Goal: Task Accomplishment & Management: Complete application form

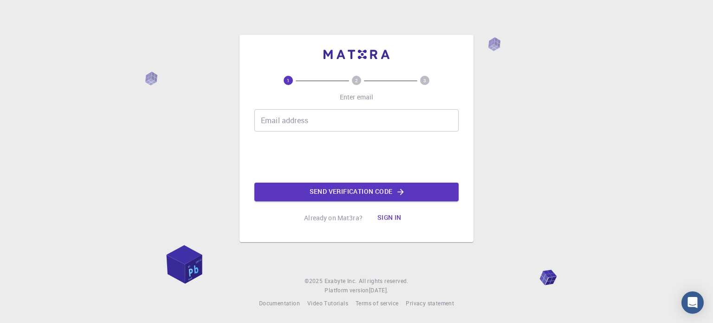
click at [361, 122] on input "Email address" at bounding box center [356, 120] width 204 height 22
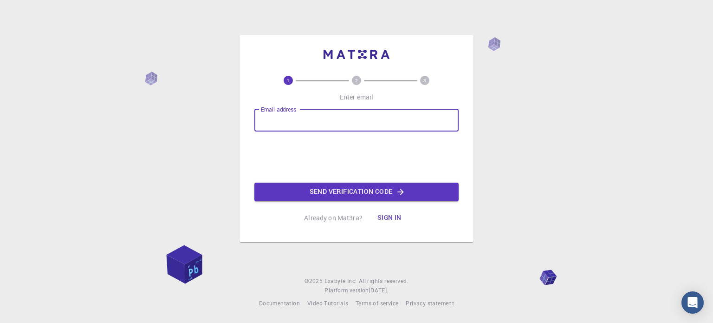
type input "[EMAIL_ADDRESS][DOMAIN_NAME]"
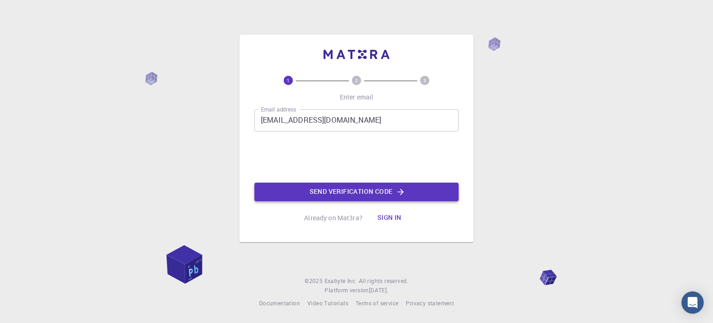
click at [346, 196] on button "Send verification code" at bounding box center [356, 191] width 204 height 19
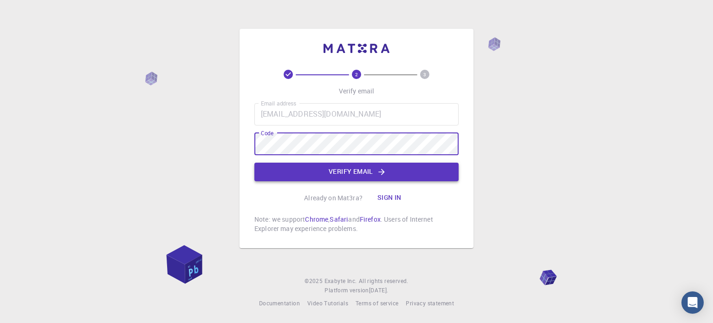
click at [334, 172] on button "Verify email" at bounding box center [356, 171] width 204 height 19
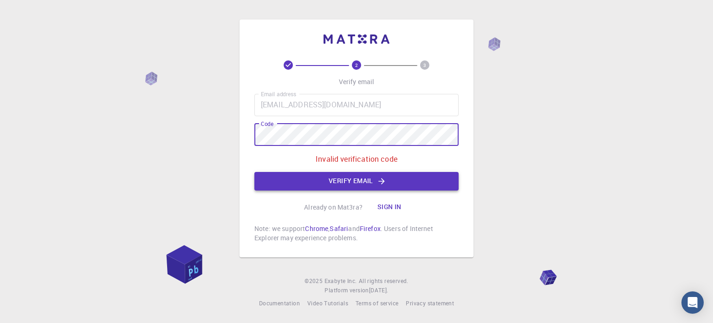
click at [342, 181] on button "Verify email" at bounding box center [356, 181] width 204 height 19
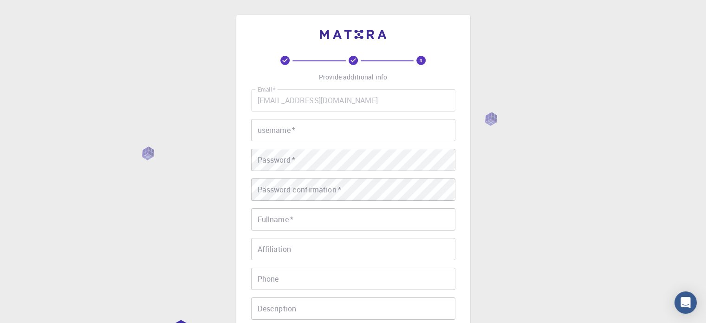
click at [324, 131] on input "username   *" at bounding box center [353, 130] width 204 height 22
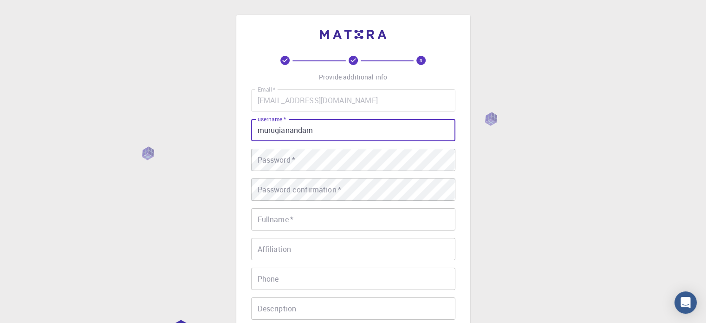
type input "murugianandam"
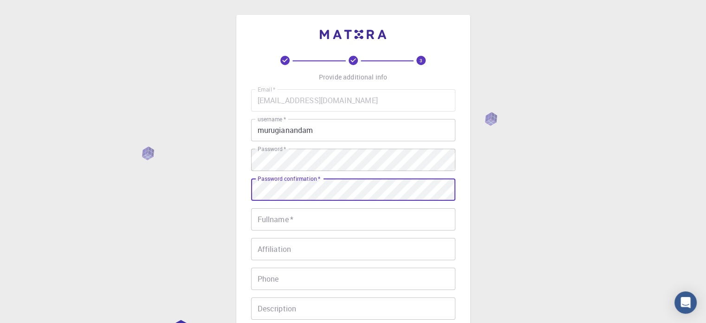
click at [309, 224] on input "Fullname   *" at bounding box center [353, 219] width 204 height 22
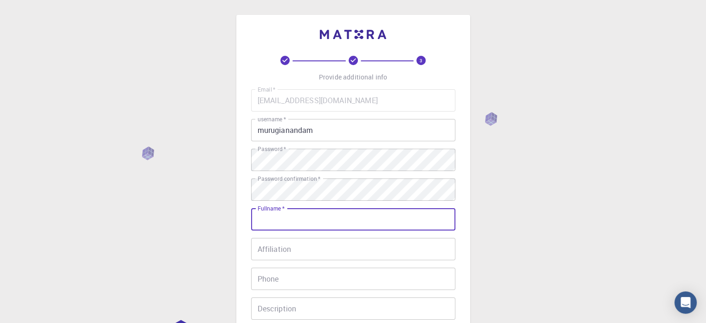
click at [282, 216] on input "Fullname   *" at bounding box center [353, 219] width 204 height 22
type input "[PERSON_NAME] L"
type input "09894578400"
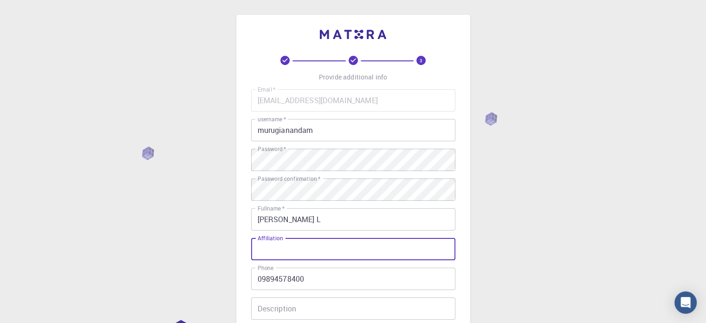
click at [289, 249] on input "Affiliation" at bounding box center [353, 249] width 204 height 22
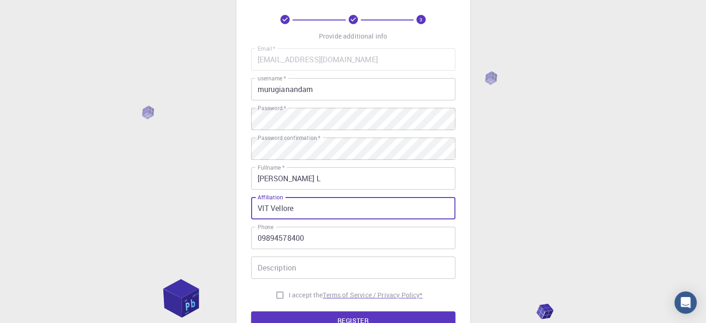
scroll to position [46, 0]
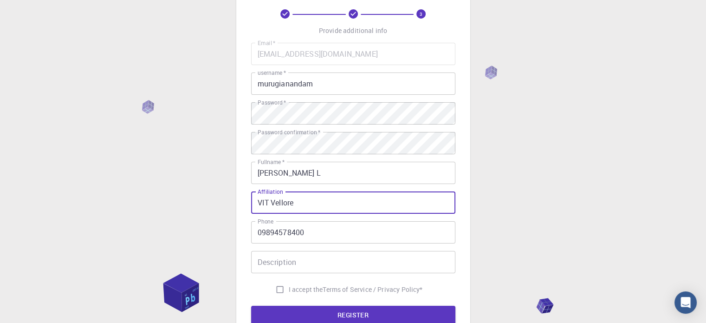
type input "VIT Vellore"
click at [341, 265] on input "Description" at bounding box center [353, 262] width 204 height 22
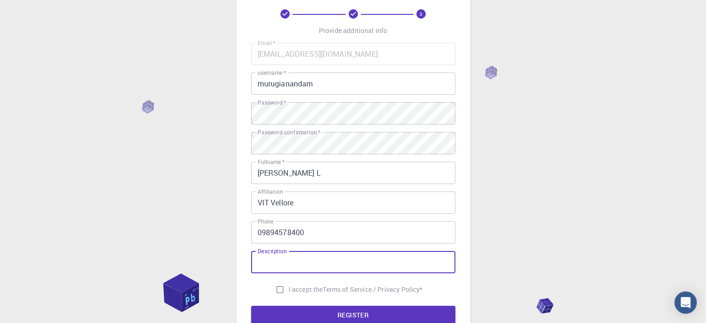
click at [276, 288] on input "I accept the Terms of Service / Privacy Policy *" at bounding box center [280, 289] width 18 height 18
checkbox input "true"
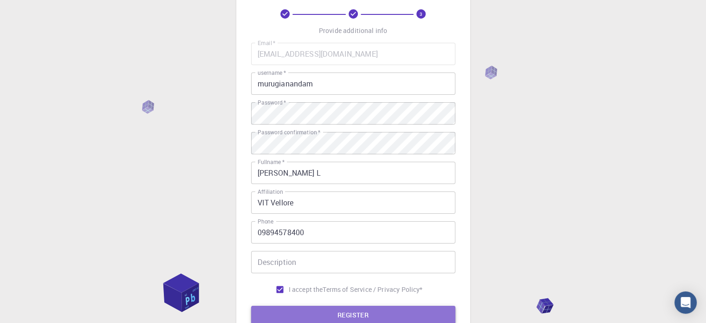
click at [303, 312] on button "REGISTER" at bounding box center [353, 314] width 204 height 19
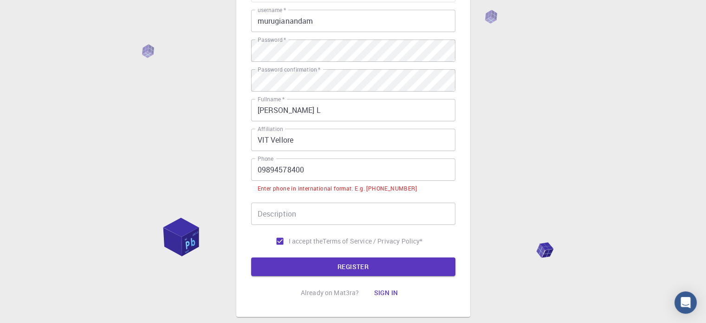
scroll to position [164, 0]
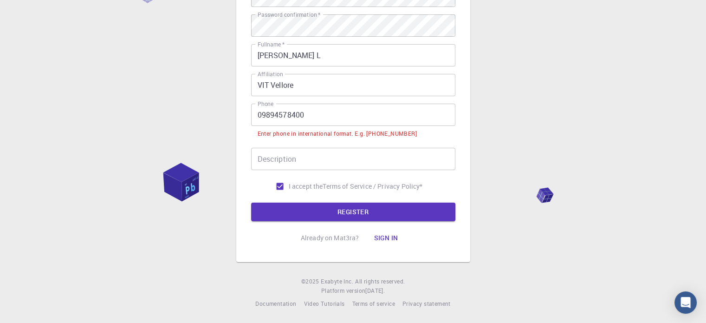
click at [258, 115] on input "09894578400" at bounding box center [353, 115] width 204 height 22
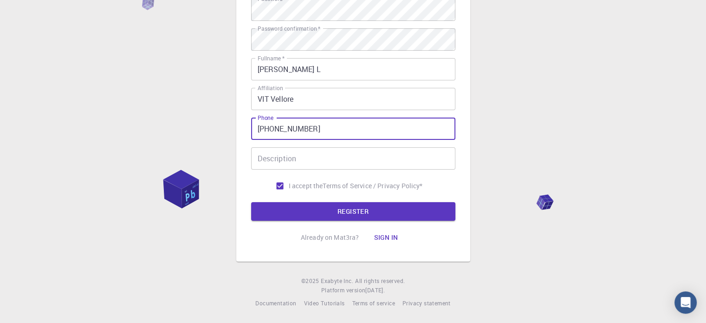
scroll to position [149, 0]
type input "[PHONE_NUMBER]"
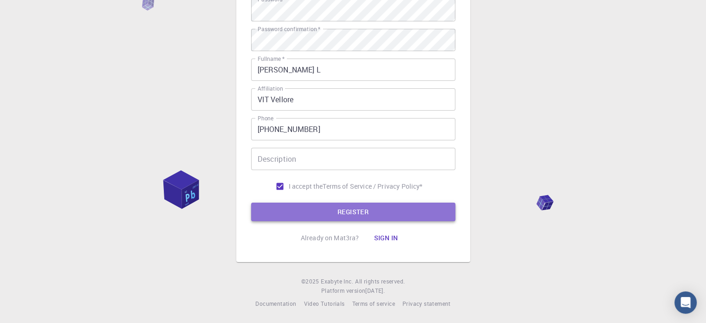
click at [325, 212] on button "REGISTER" at bounding box center [353, 211] width 204 height 19
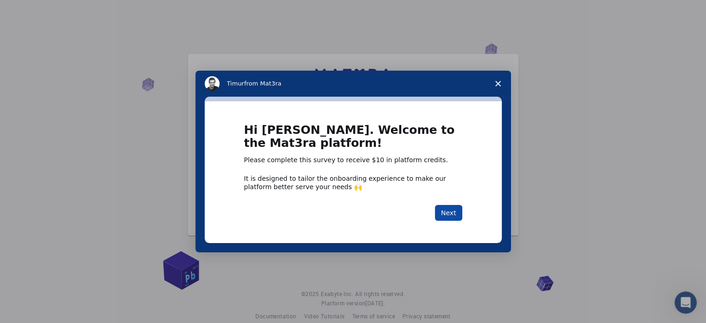
click at [455, 211] on button "Next" at bounding box center [448, 213] width 27 height 16
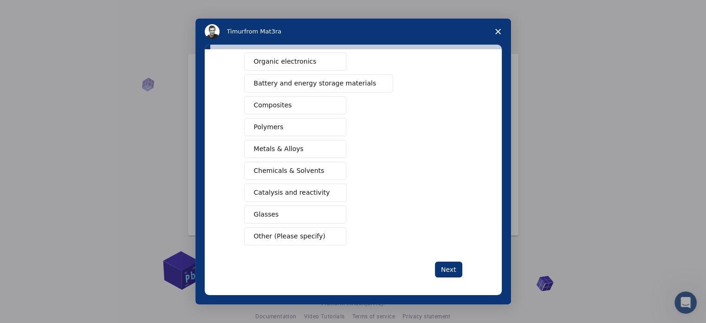
scroll to position [123, 0]
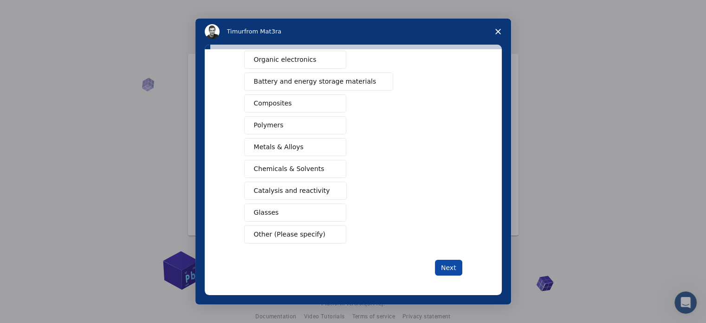
click at [453, 266] on button "Next" at bounding box center [448, 267] width 27 height 16
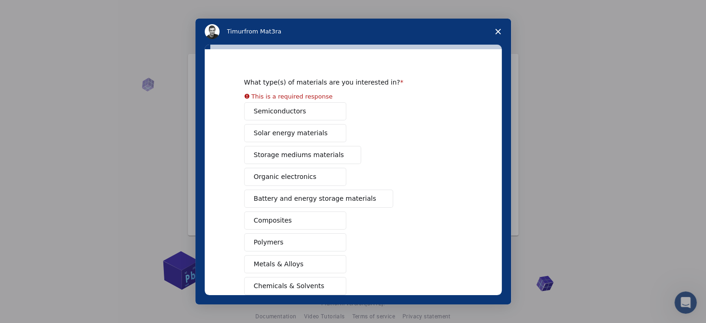
scroll to position [0, 0]
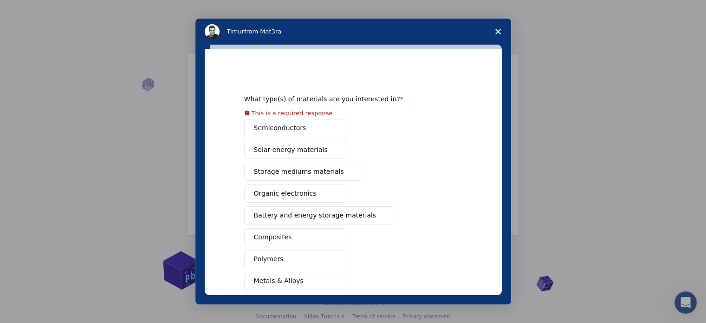
click at [301, 171] on div "Semiconductors Solar energy materials Storage mediums materials Organic electro…" at bounding box center [353, 248] width 218 height 258
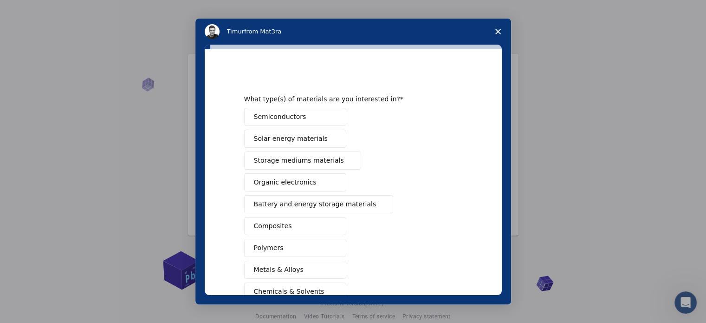
click at [270, 246] on span "Polymers" at bounding box center [269, 248] width 30 height 10
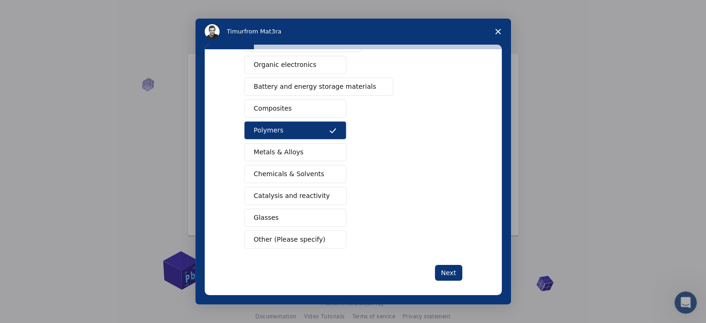
scroll to position [123, 0]
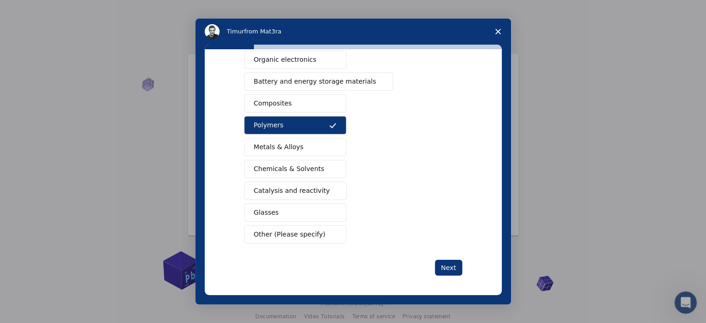
click at [296, 186] on span "Catalysis and reactivity" at bounding box center [292, 191] width 76 height 10
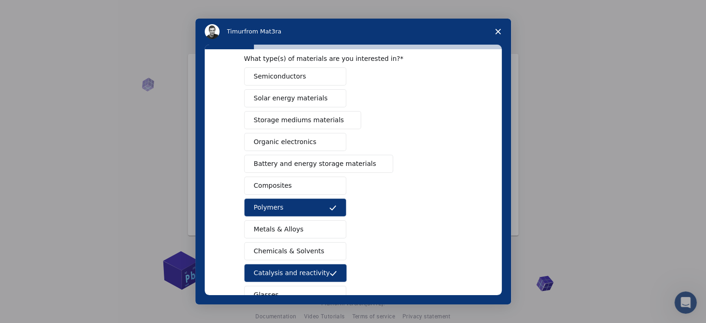
scroll to position [0, 0]
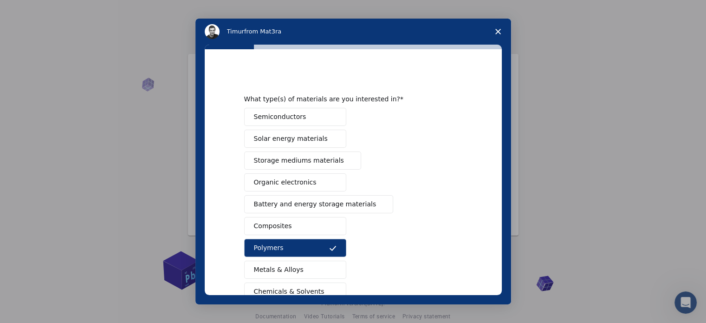
click at [284, 142] on span "Solar energy materials" at bounding box center [291, 139] width 74 height 10
click at [271, 117] on span "Semiconductors" at bounding box center [280, 117] width 52 height 10
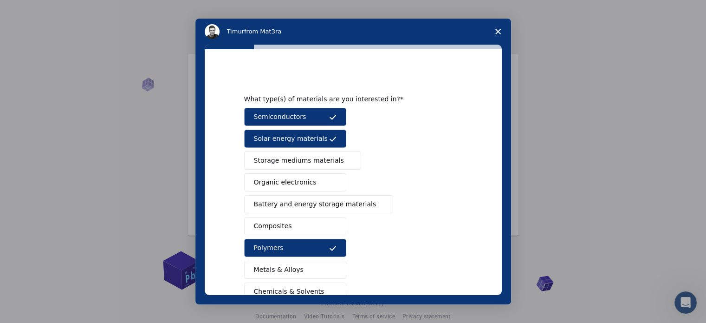
click at [295, 161] on span "Storage mediums materials" at bounding box center [299, 160] width 90 height 10
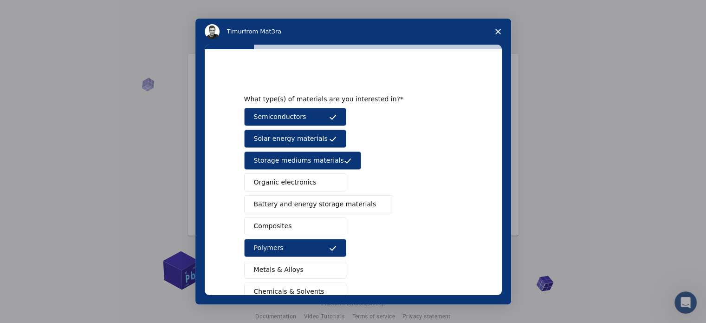
click at [342, 202] on span "Battery and energy storage materials" at bounding box center [315, 204] width 123 height 10
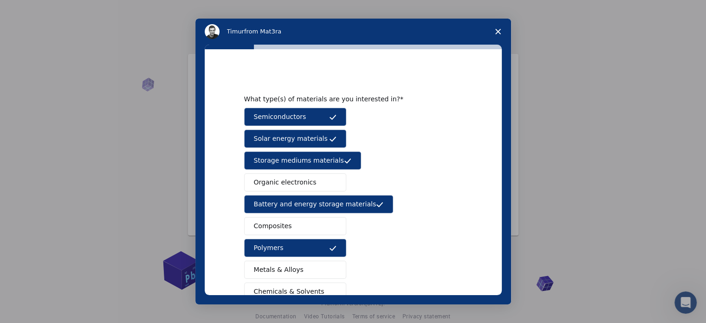
click at [287, 227] on button "Composites" at bounding box center [295, 226] width 102 height 18
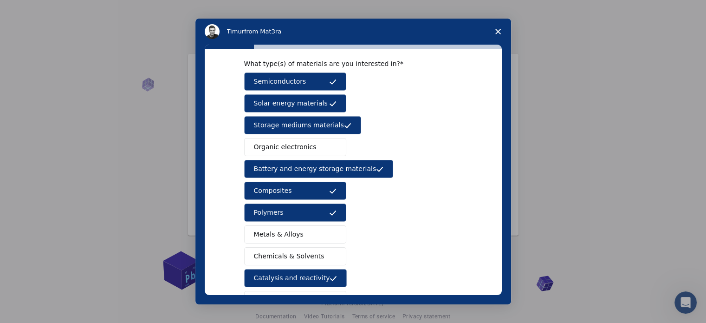
scroll to position [46, 0]
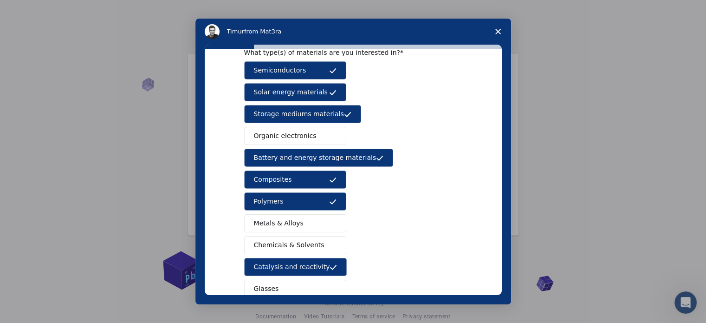
click at [299, 220] on button "Metals & Alloys" at bounding box center [295, 223] width 102 height 18
click at [288, 240] on span "Chemicals & Solvents" at bounding box center [289, 245] width 71 height 10
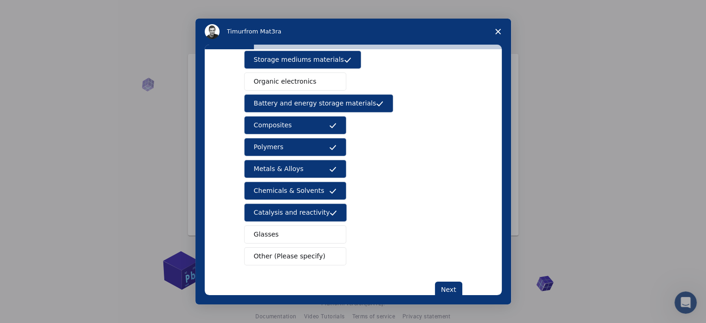
scroll to position [123, 0]
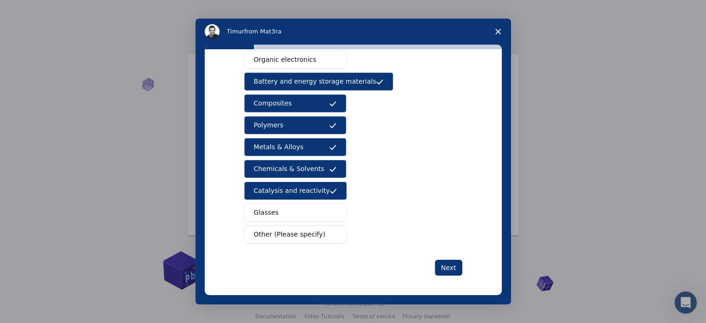
click at [271, 214] on span "Glasses" at bounding box center [266, 212] width 25 height 10
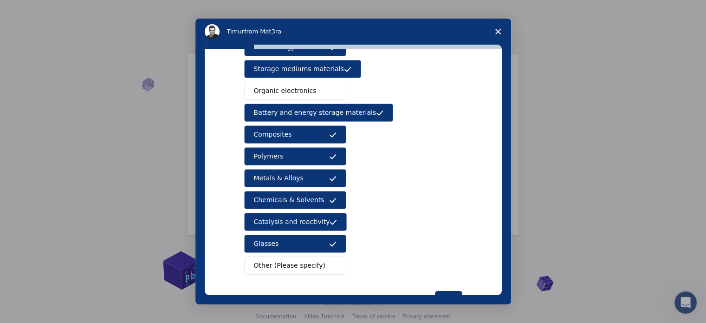
scroll to position [0, 0]
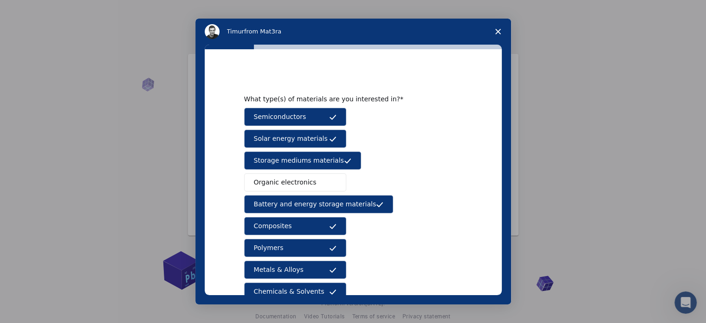
click at [306, 180] on button "Organic electronics" at bounding box center [295, 182] width 102 height 18
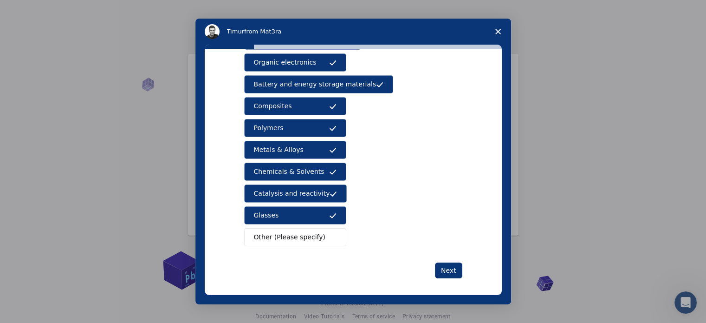
scroll to position [123, 0]
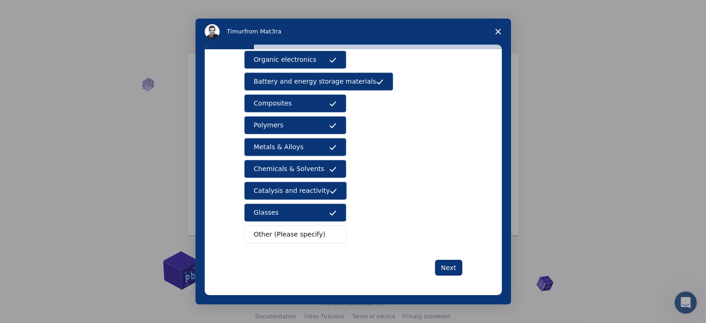
click at [280, 229] on span "Other (Please specify)" at bounding box center [289, 234] width 71 height 10
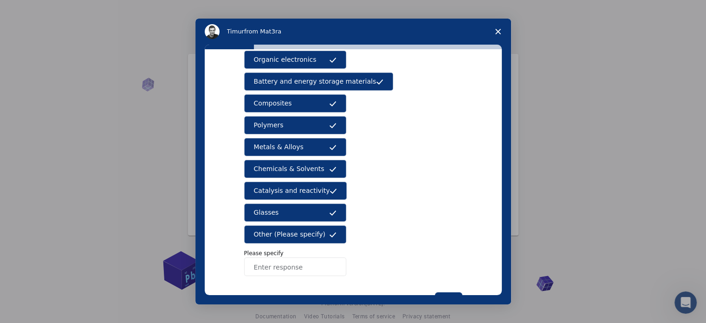
click at [278, 269] on input "Enter response" at bounding box center [295, 266] width 102 height 19
type input "nano crystal"
click at [429, 210] on div "Semiconductors Solar energy materials Storage mediums materials Organic electro…" at bounding box center [353, 130] width 218 height 291
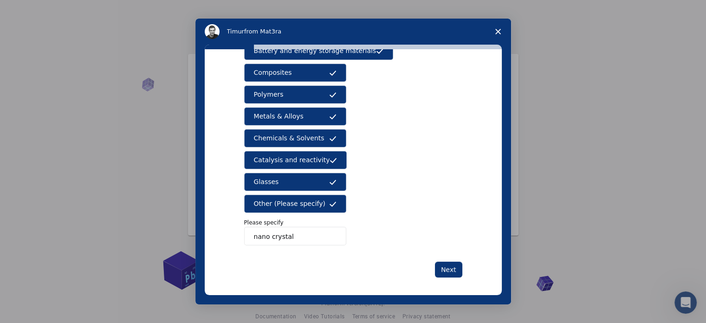
scroll to position [155, 0]
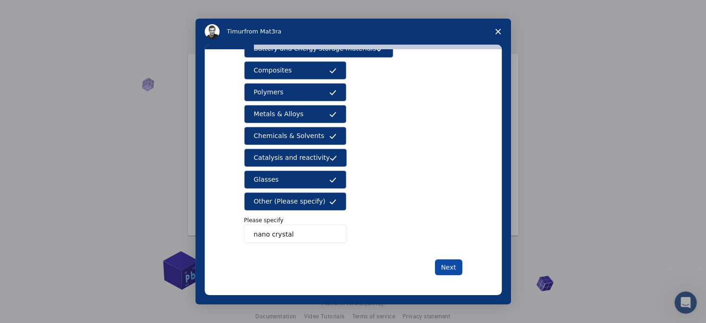
click at [450, 265] on button "Next" at bounding box center [448, 267] width 27 height 16
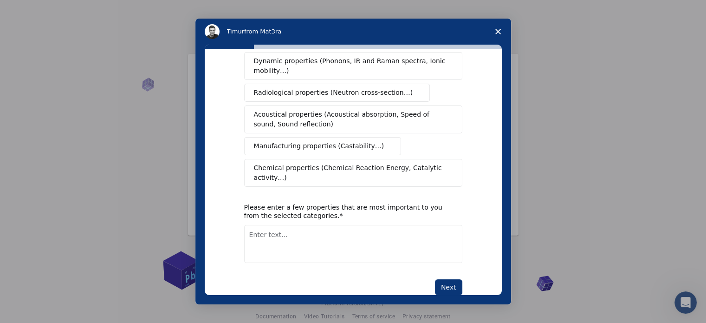
scroll to position [0, 0]
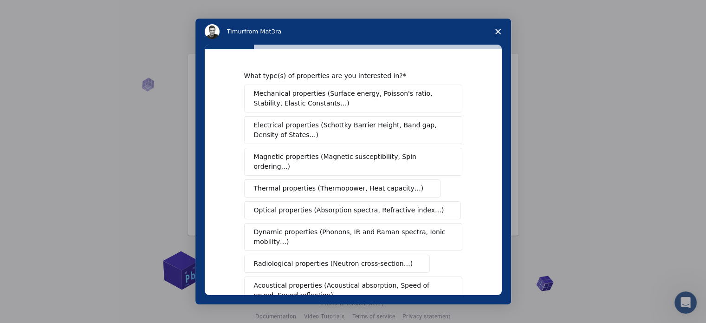
click at [499, 30] on icon "Close survey" at bounding box center [498, 32] width 6 height 6
